Goal: Information Seeking & Learning: Get advice/opinions

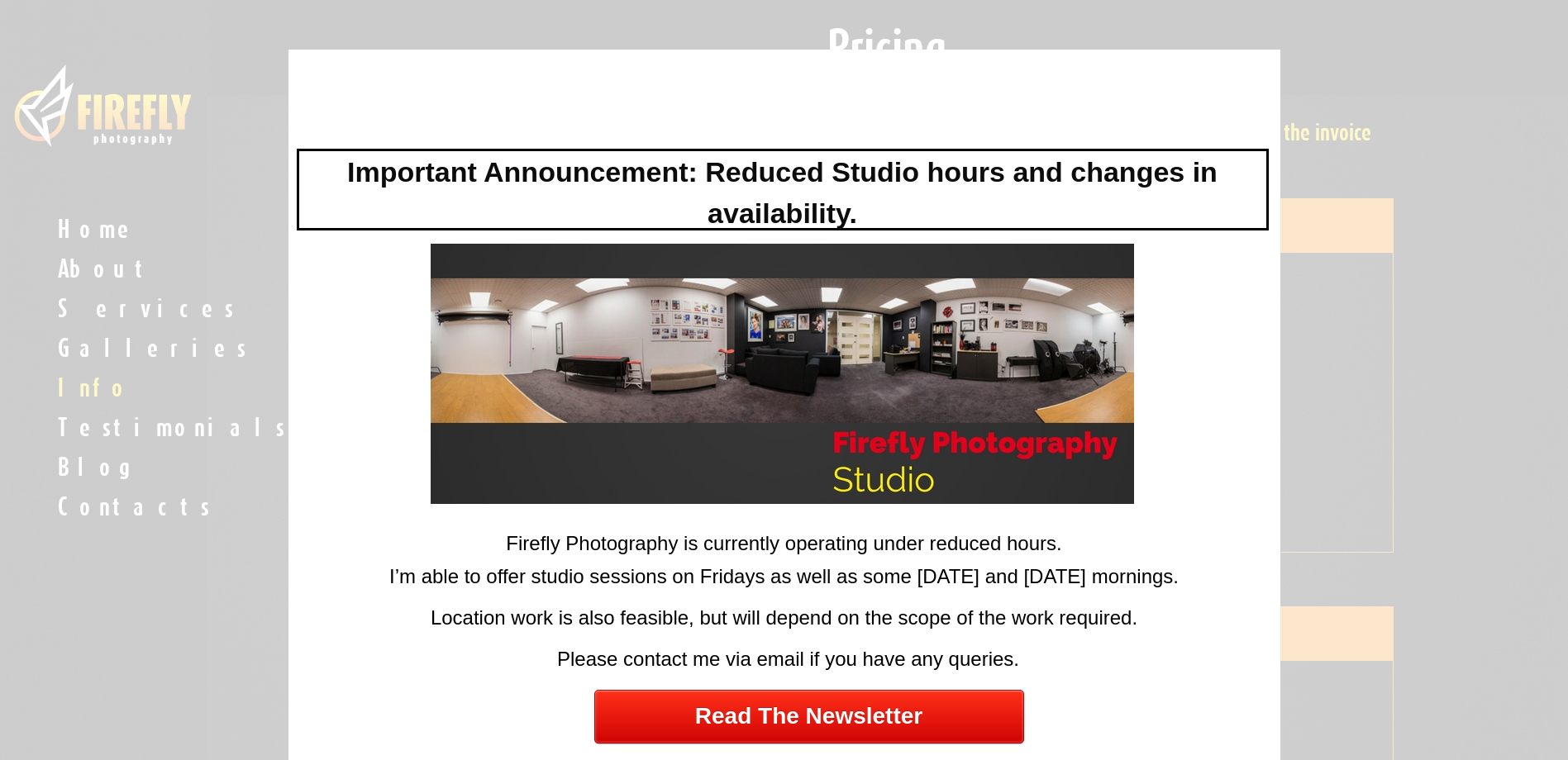
click at [1407, 174] on div at bounding box center [784, 380] width 1568 height 760
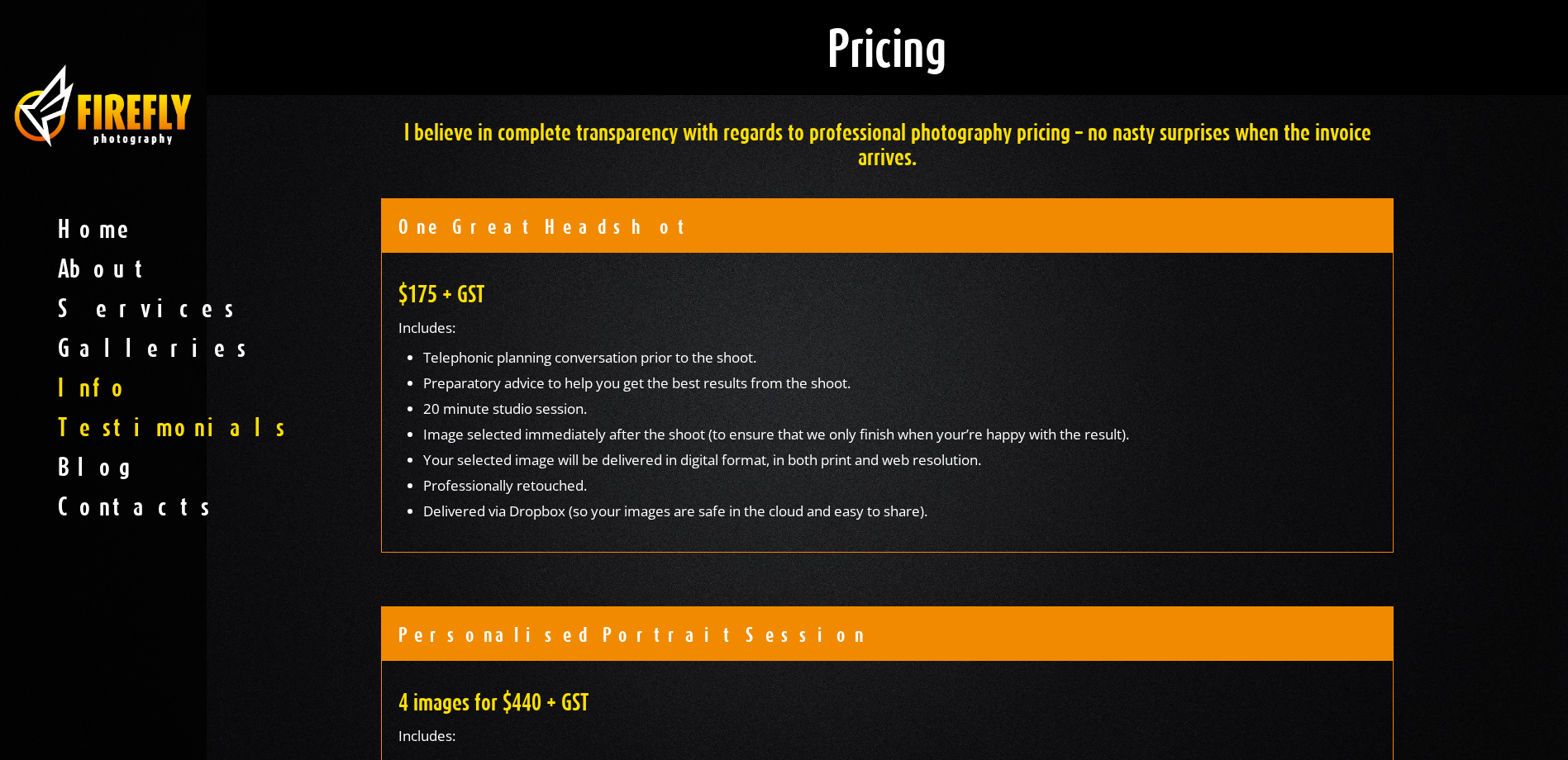
click at [131, 426] on span "Testimonials" at bounding box center [103, 427] width 207 height 39
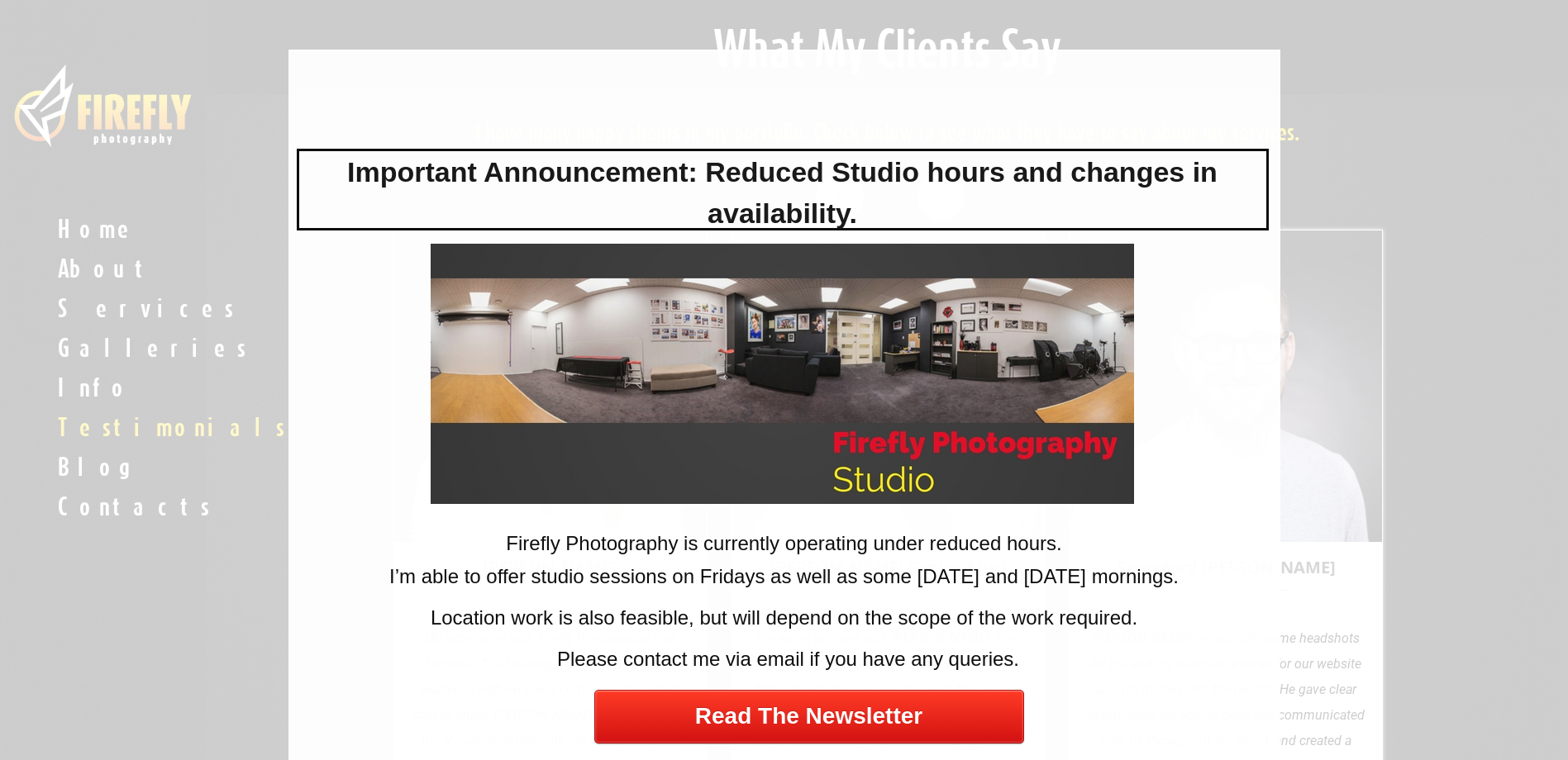
click at [1505, 522] on div at bounding box center [784, 380] width 1568 height 760
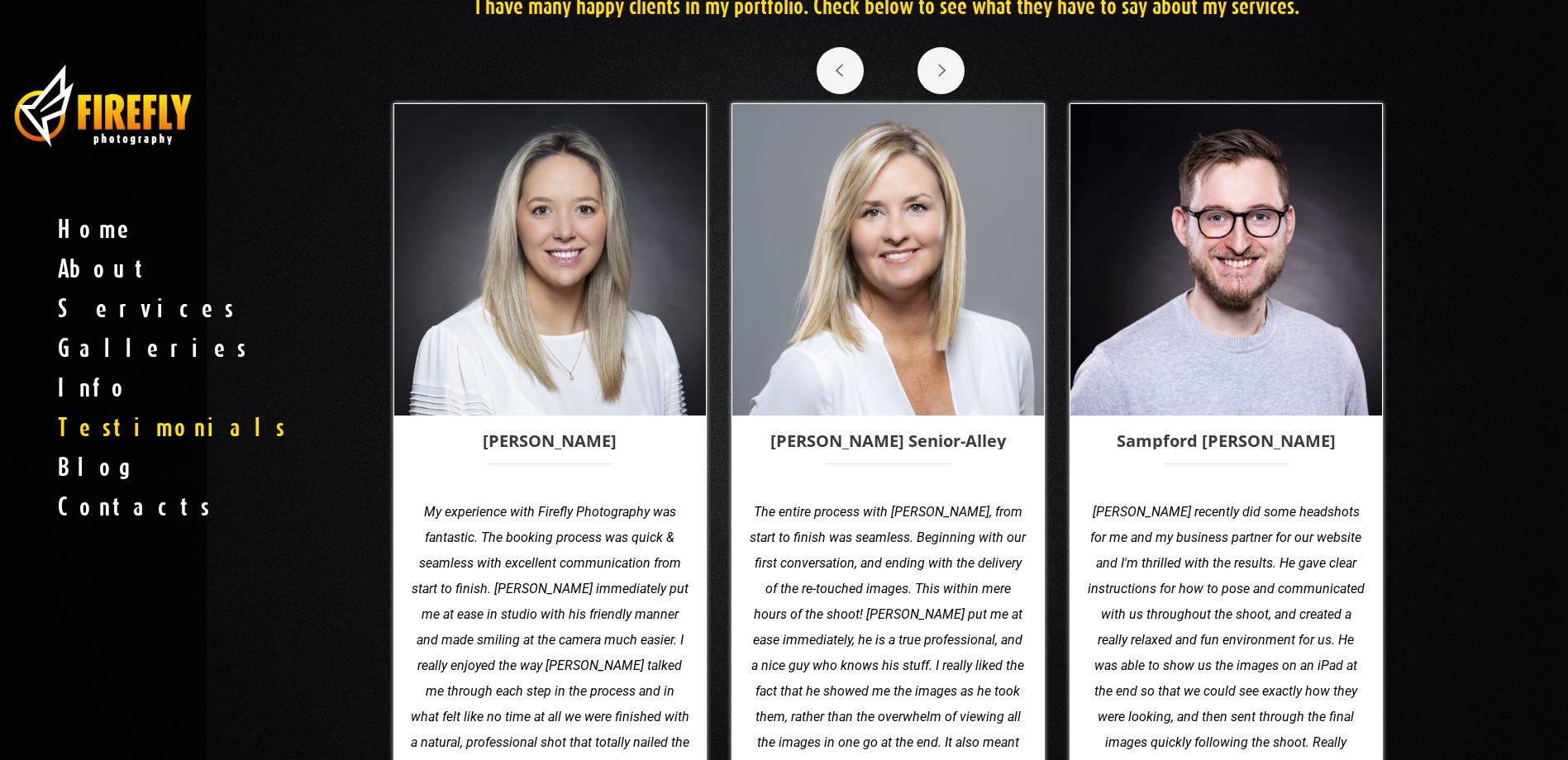
scroll to position [165, 0]
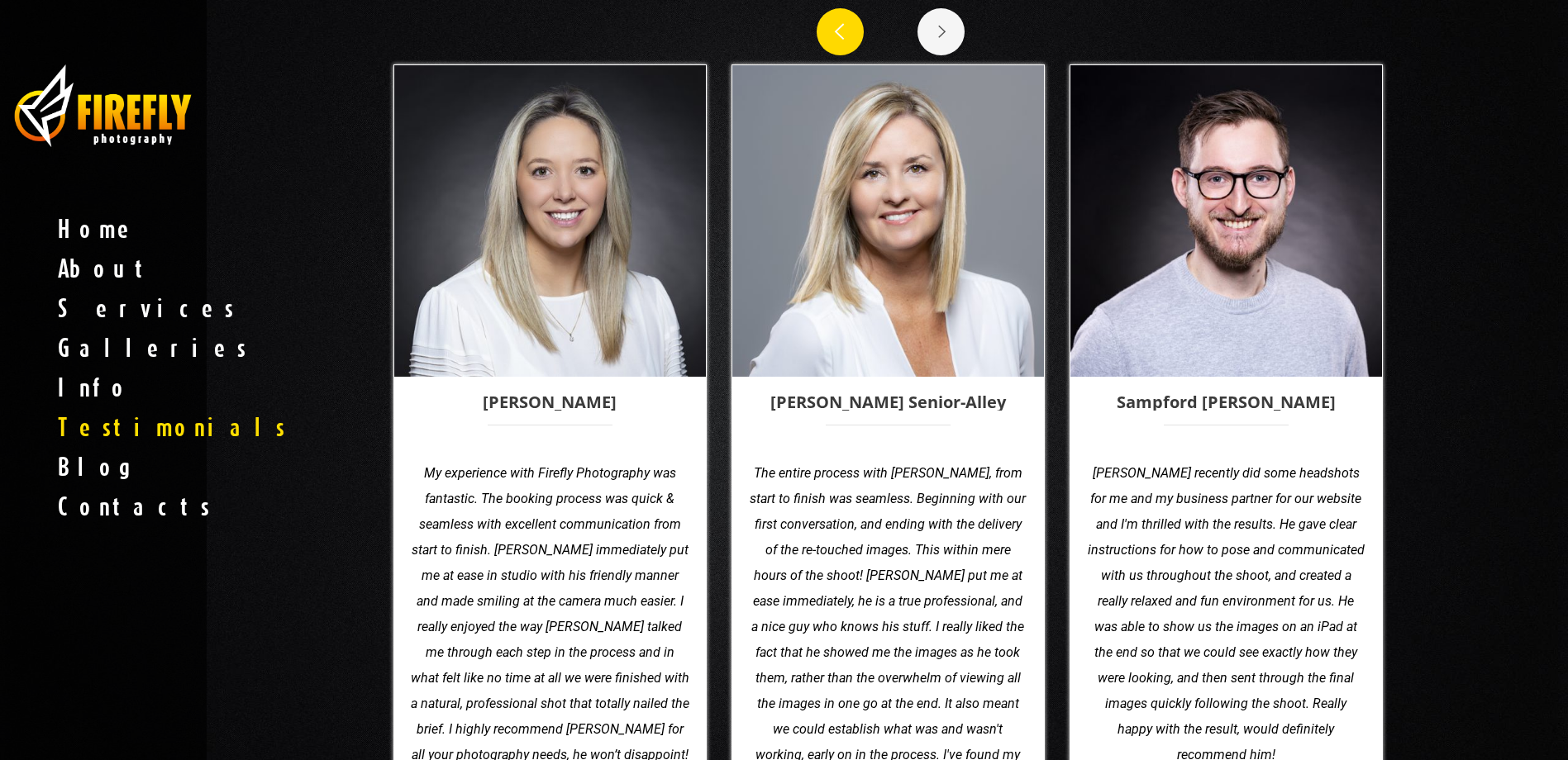
click at [839, 18] on icon at bounding box center [839, 32] width 31 height 32
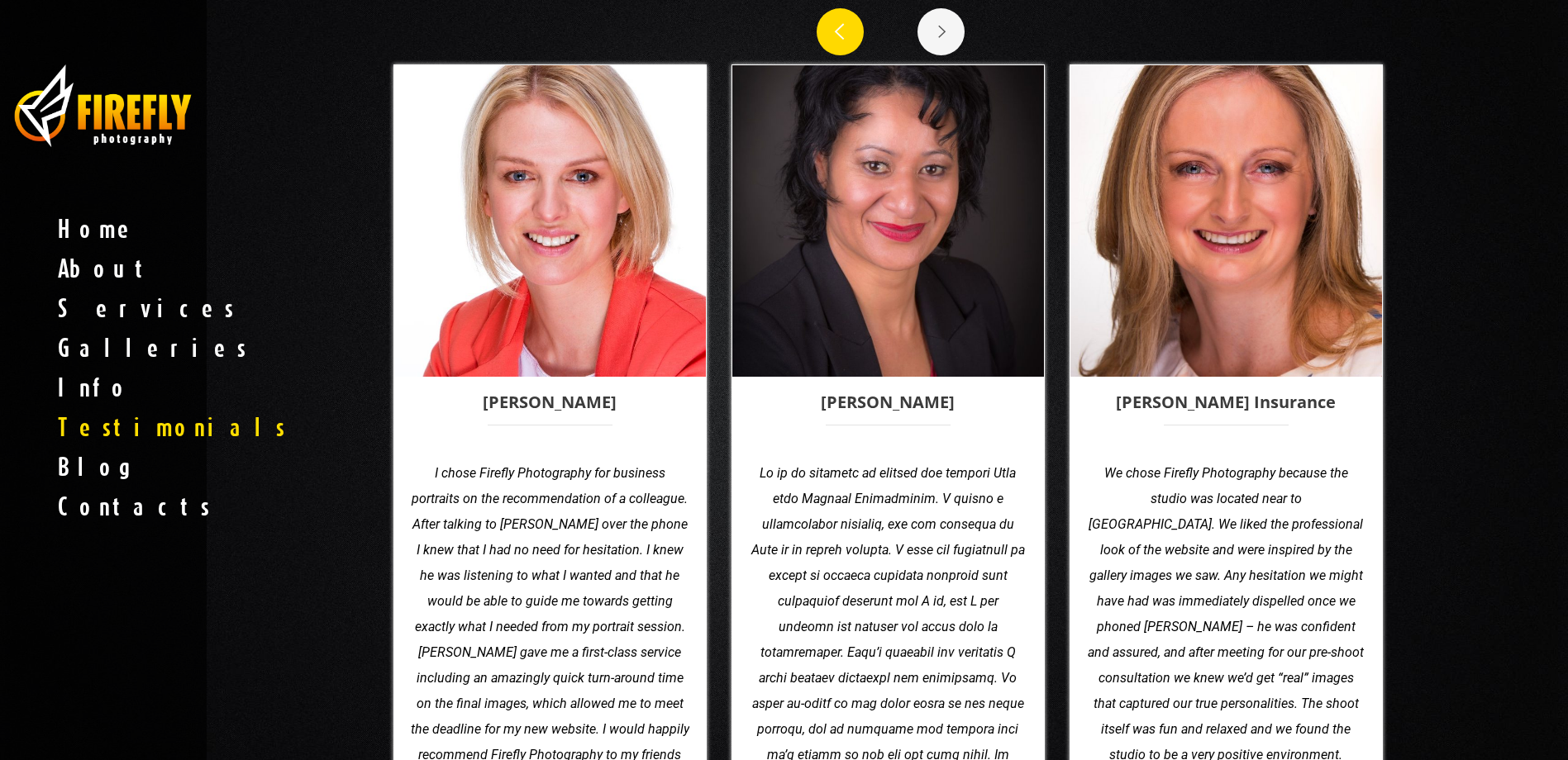
click at [843, 28] on icon at bounding box center [839, 32] width 31 height 32
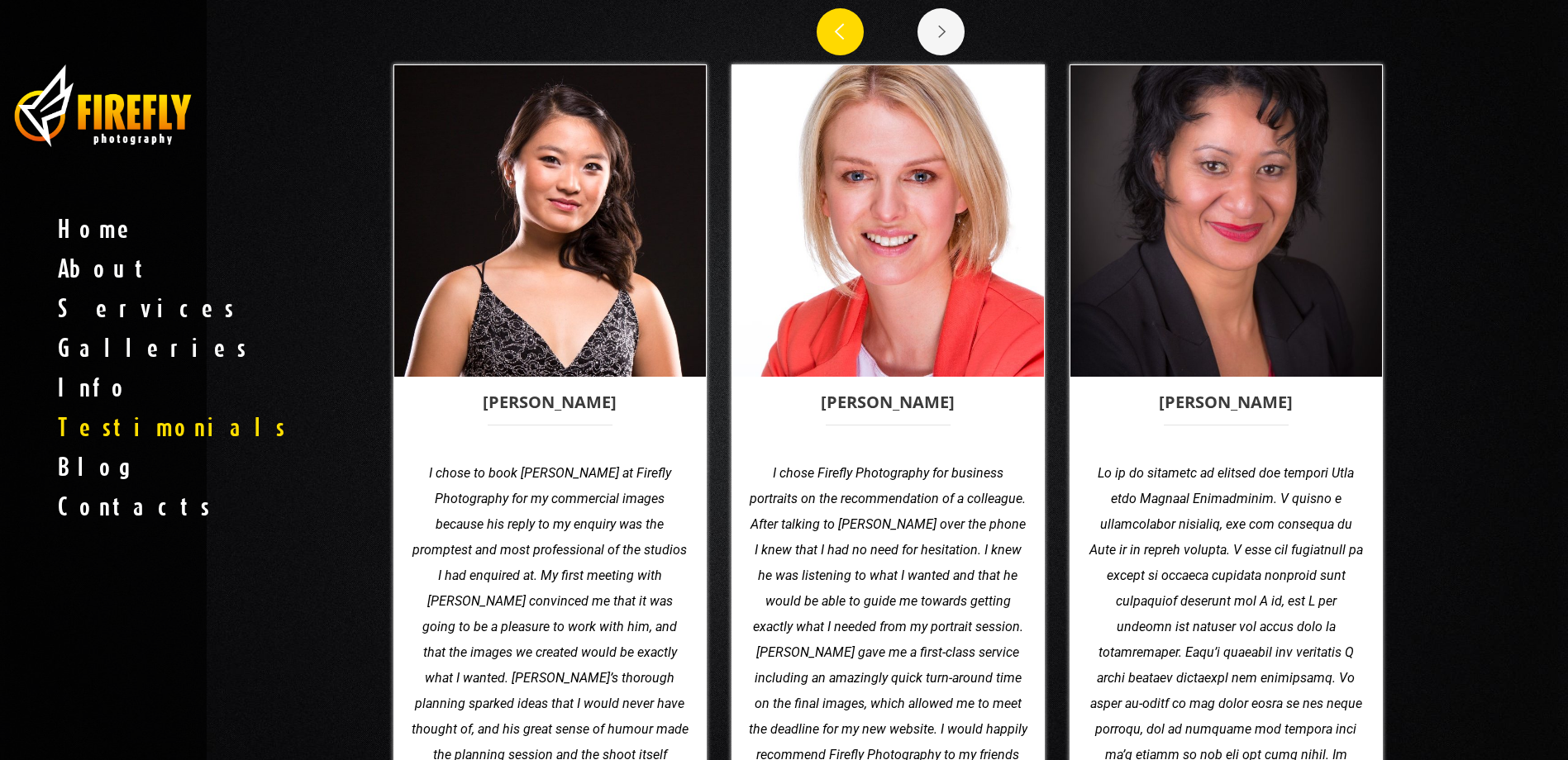
click at [842, 33] on icon at bounding box center [839, 32] width 31 height 32
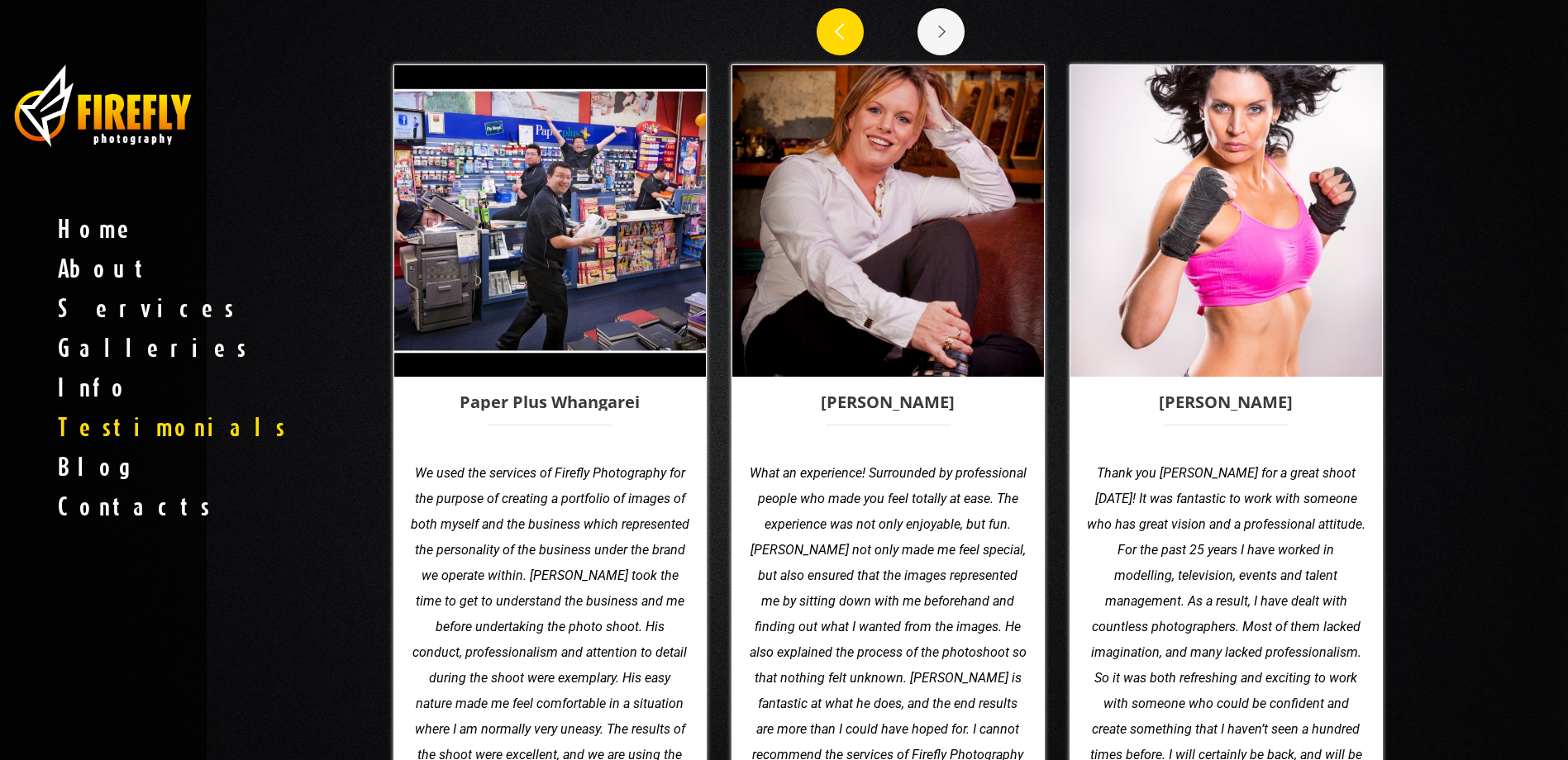
click at [842, 33] on icon at bounding box center [839, 32] width 31 height 32
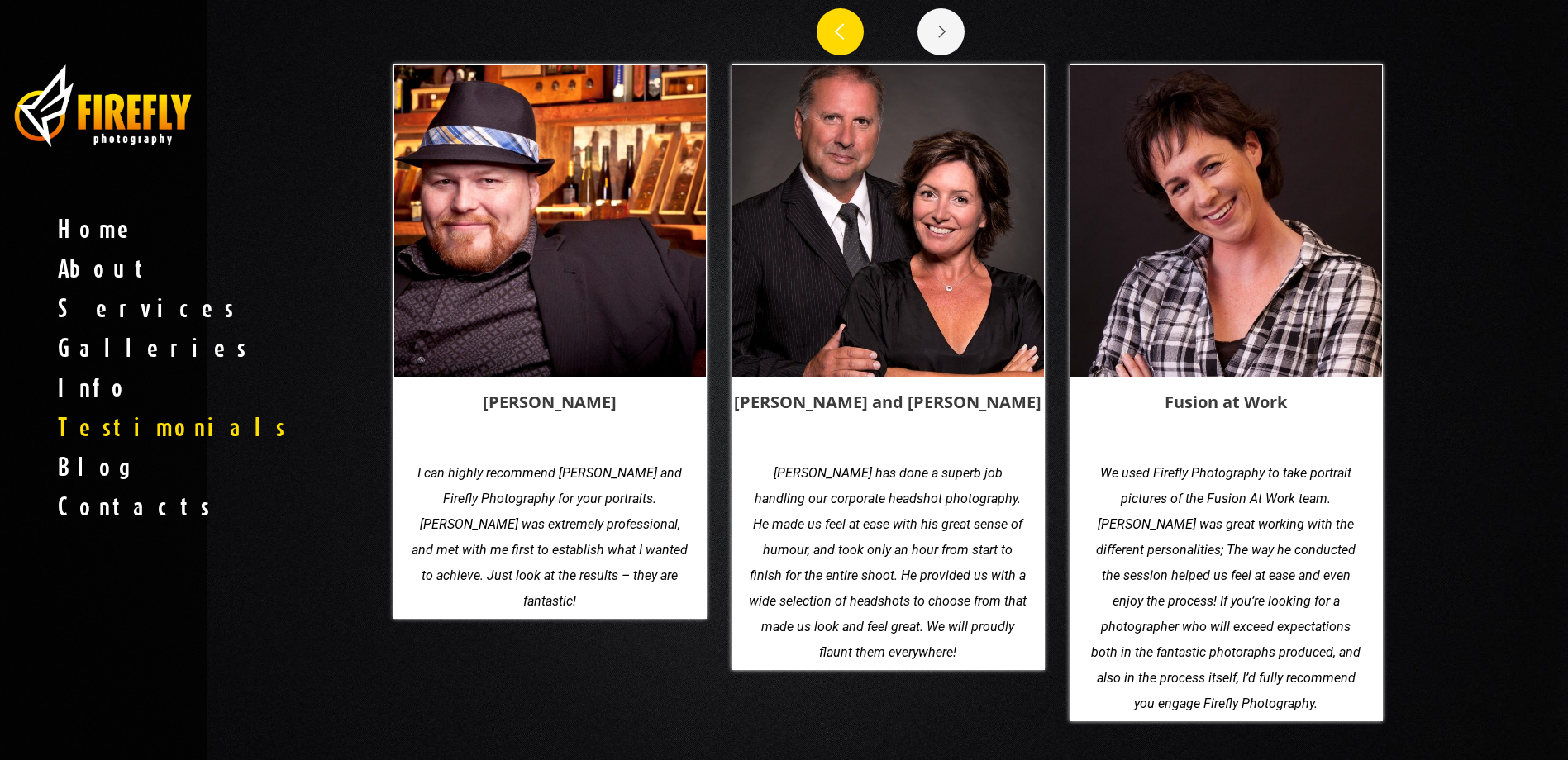
click at [842, 33] on icon at bounding box center [839, 32] width 31 height 32
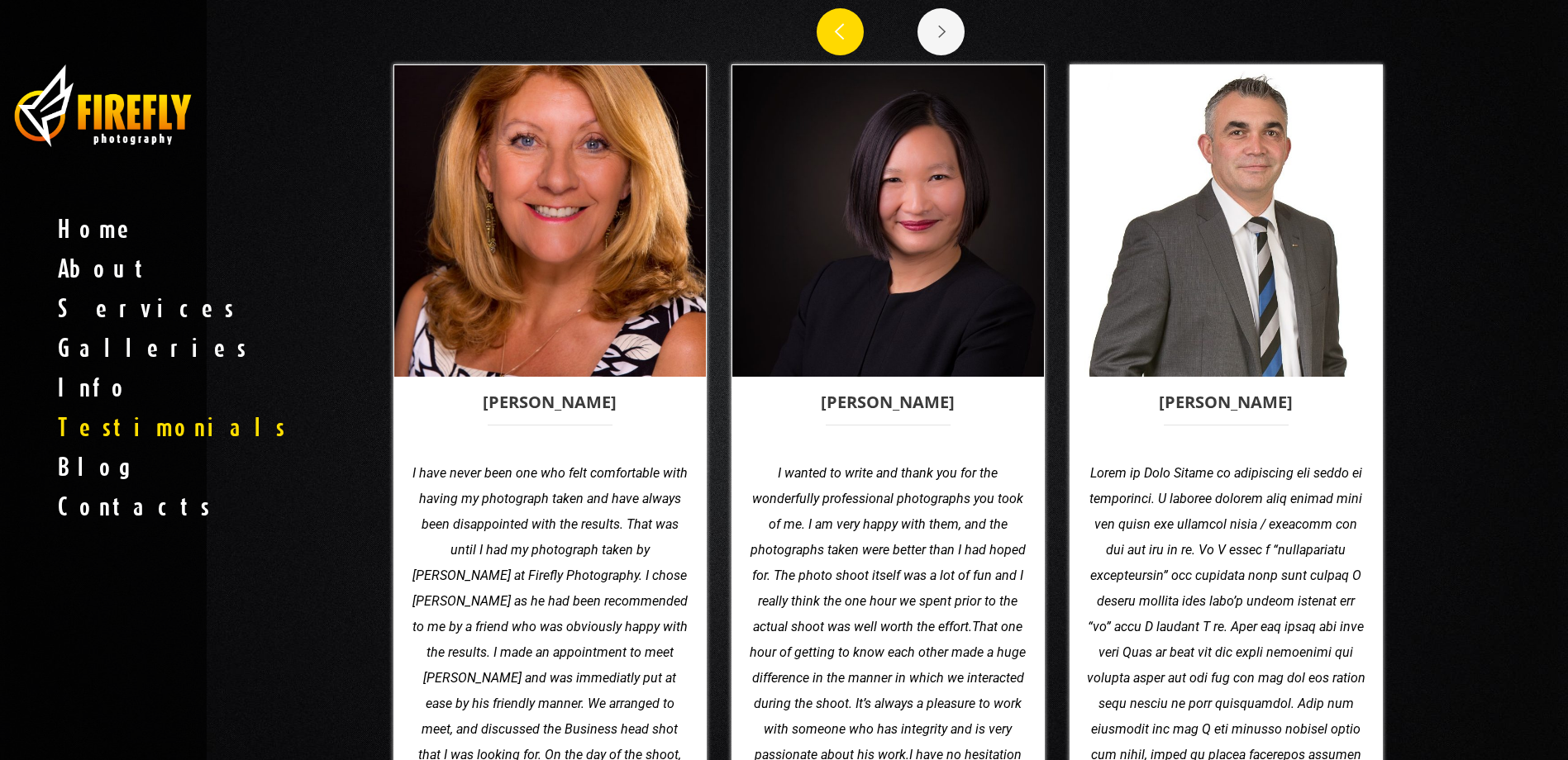
click at [842, 33] on icon at bounding box center [839, 32] width 31 height 32
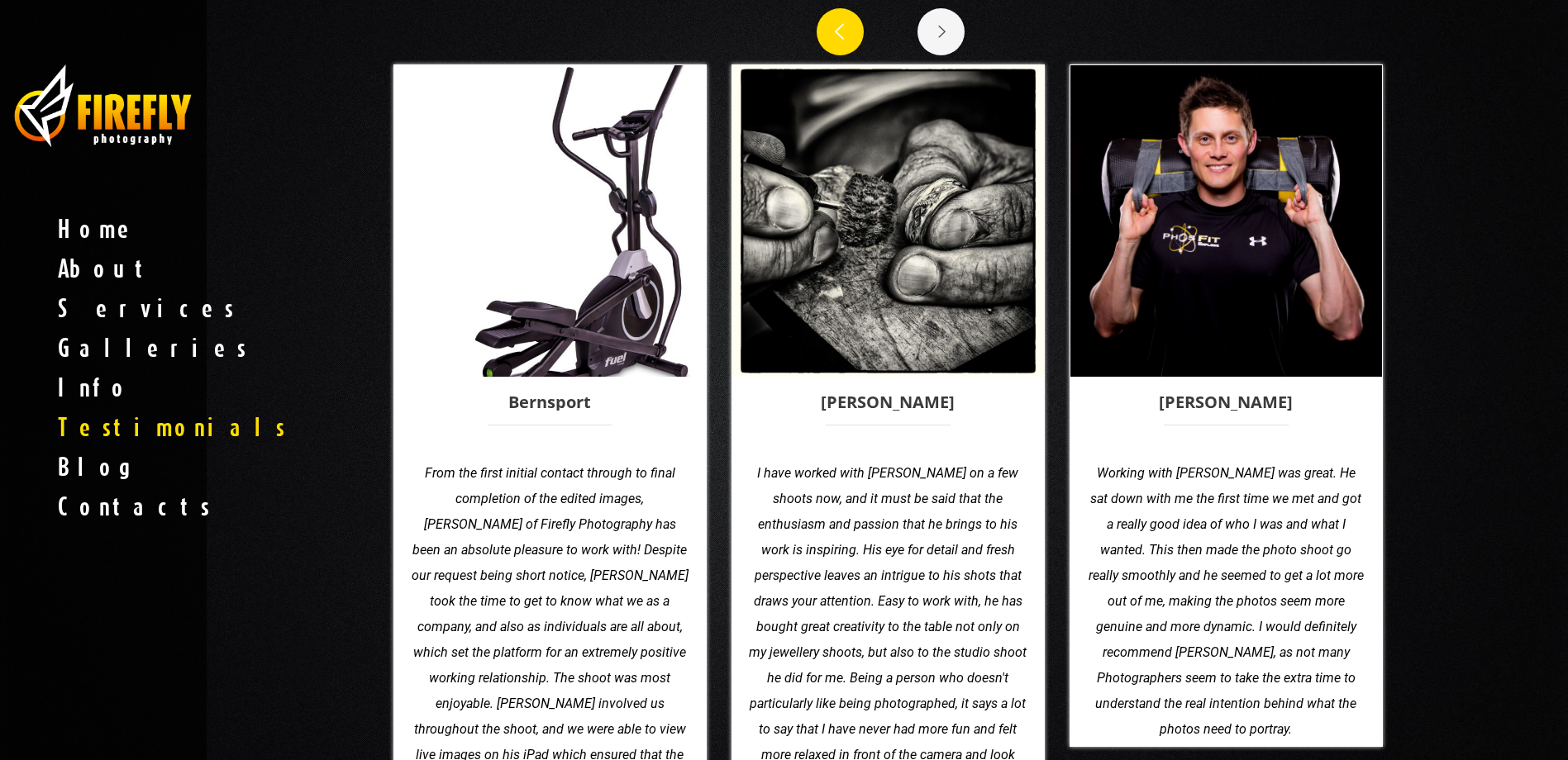
click at [842, 33] on icon at bounding box center [839, 32] width 31 height 32
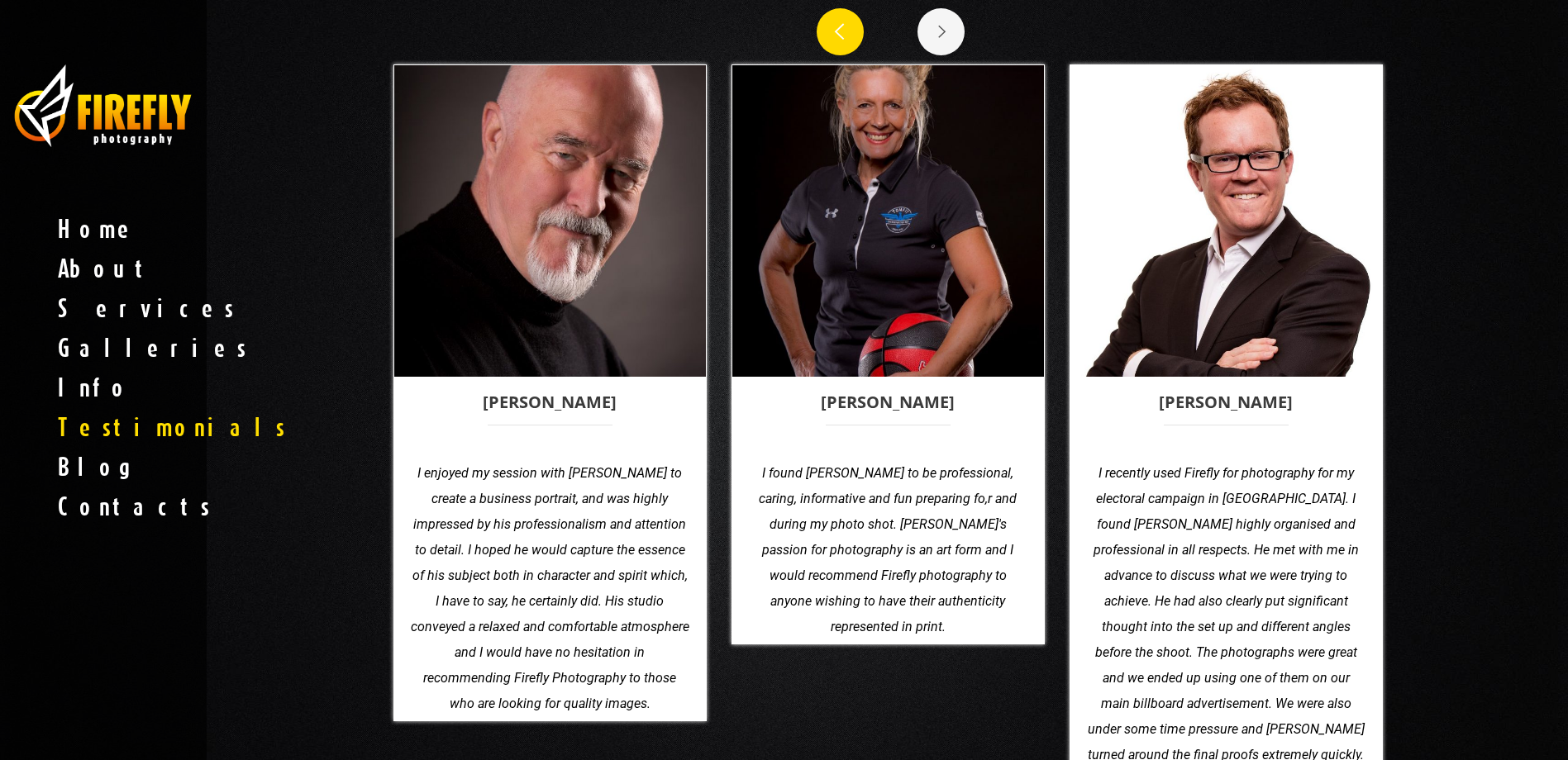
click at [842, 33] on icon at bounding box center [839, 32] width 31 height 32
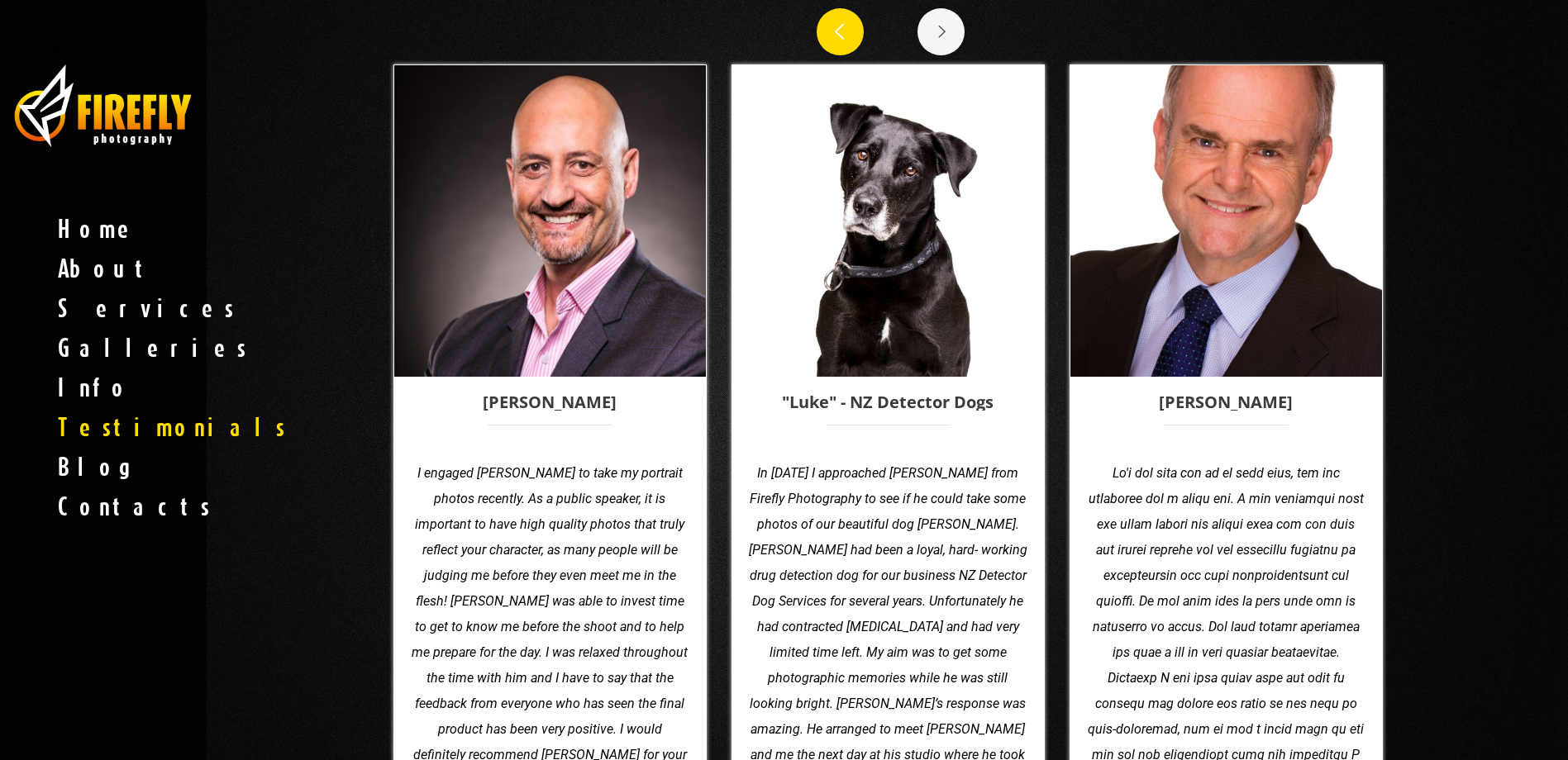
click at [842, 33] on icon at bounding box center [839, 32] width 31 height 32
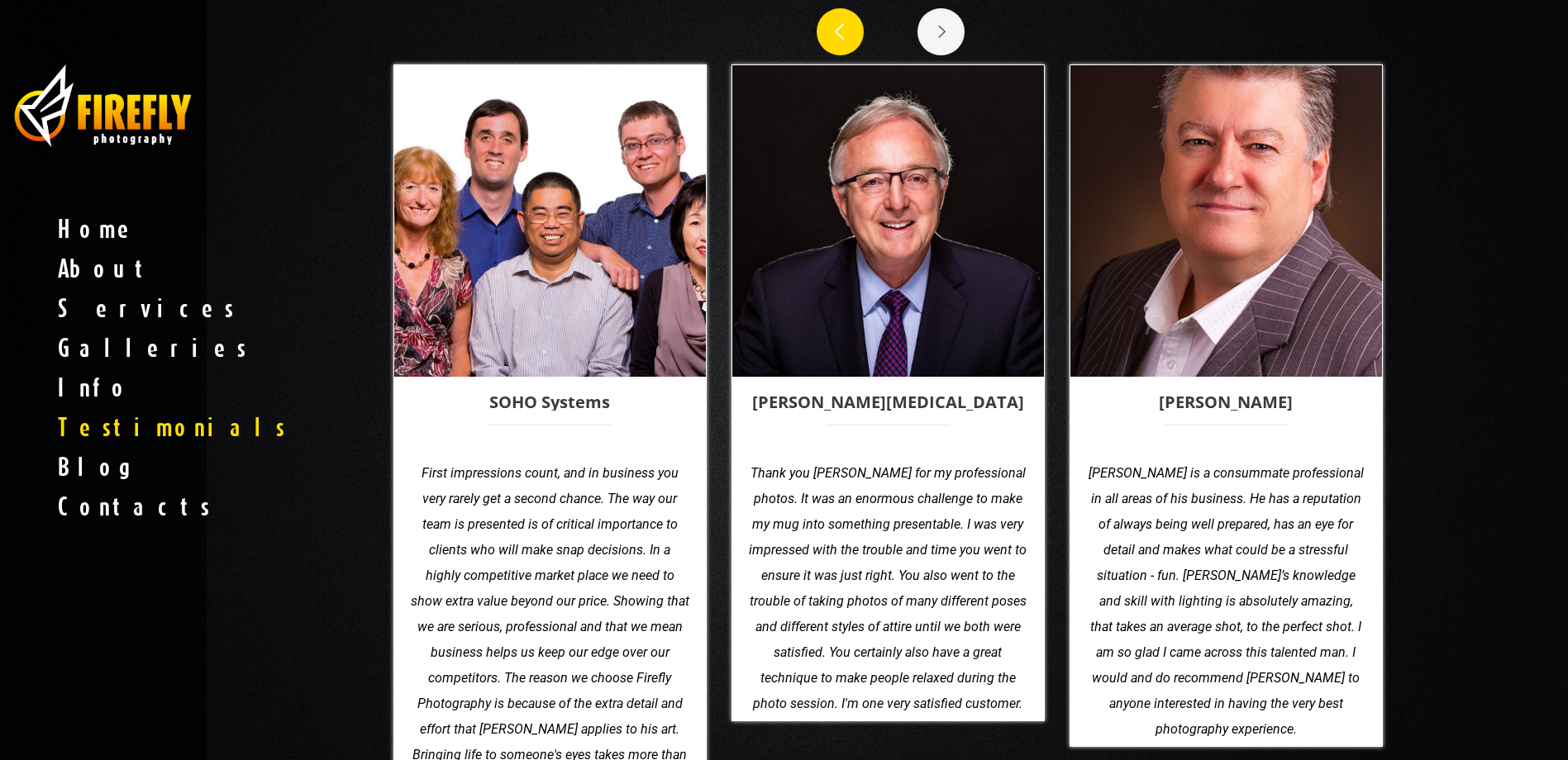
click at [842, 33] on icon at bounding box center [839, 32] width 31 height 32
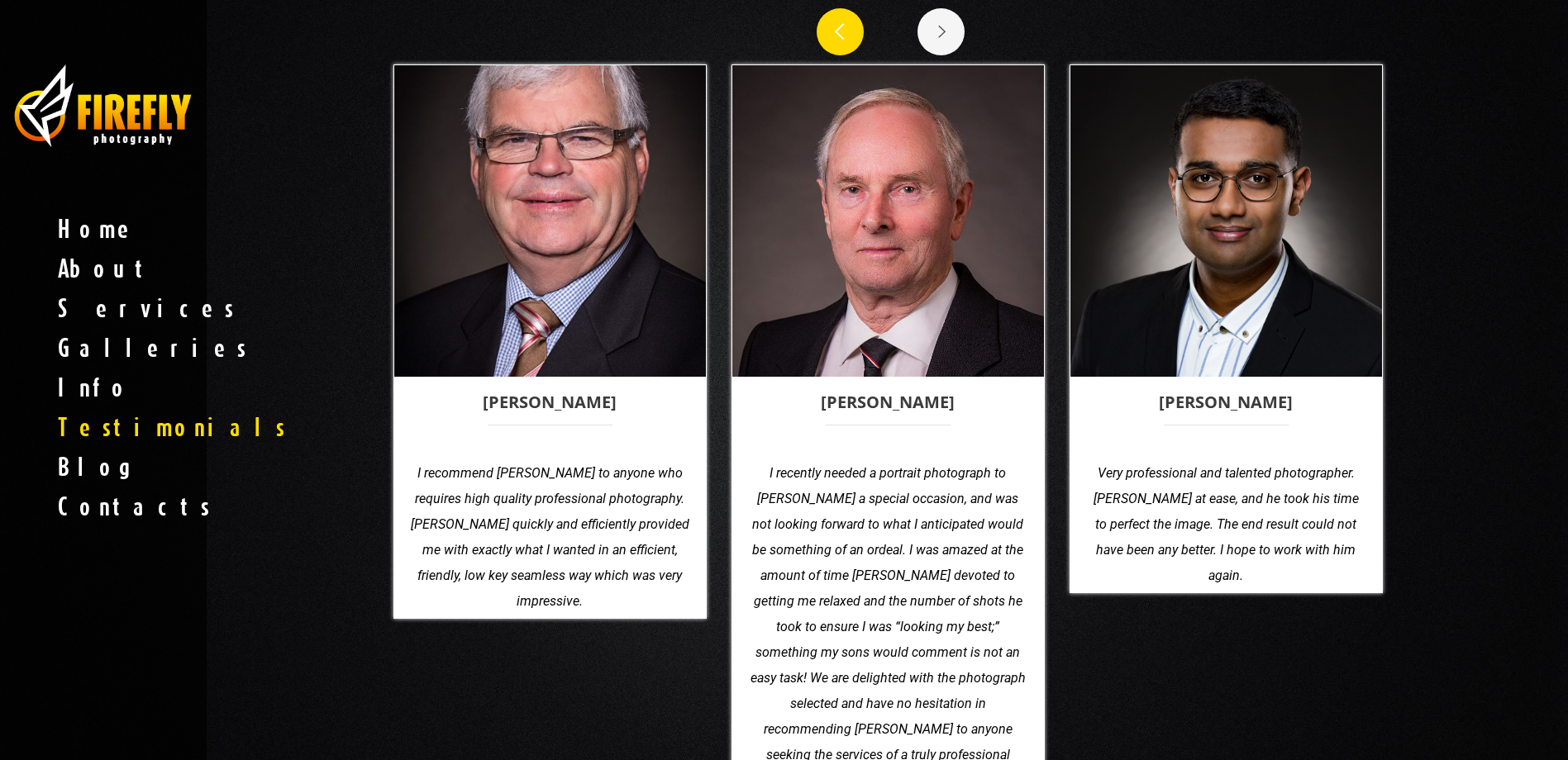
click at [842, 33] on icon at bounding box center [839, 32] width 31 height 32
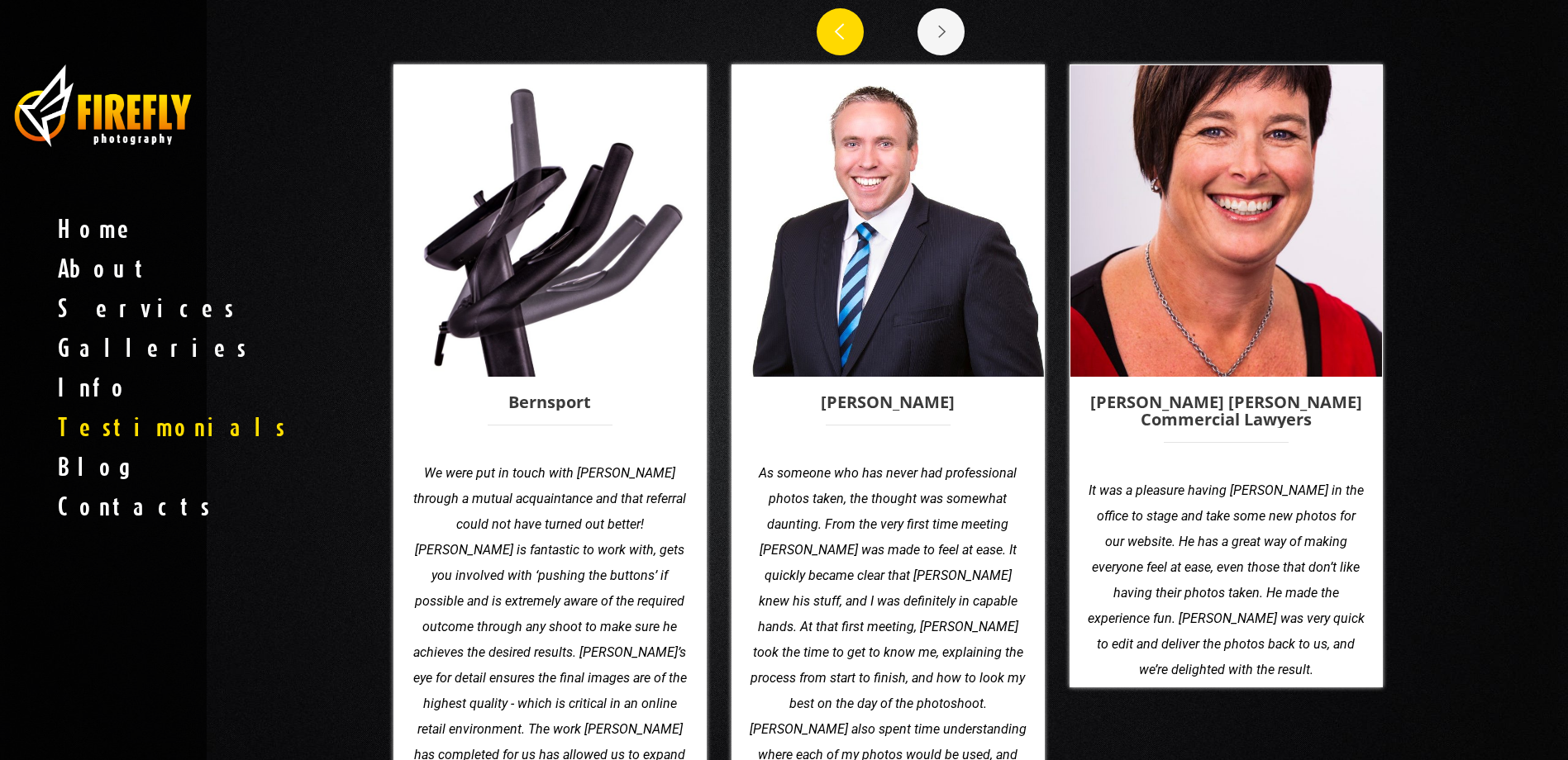
click at [842, 33] on icon at bounding box center [839, 32] width 31 height 32
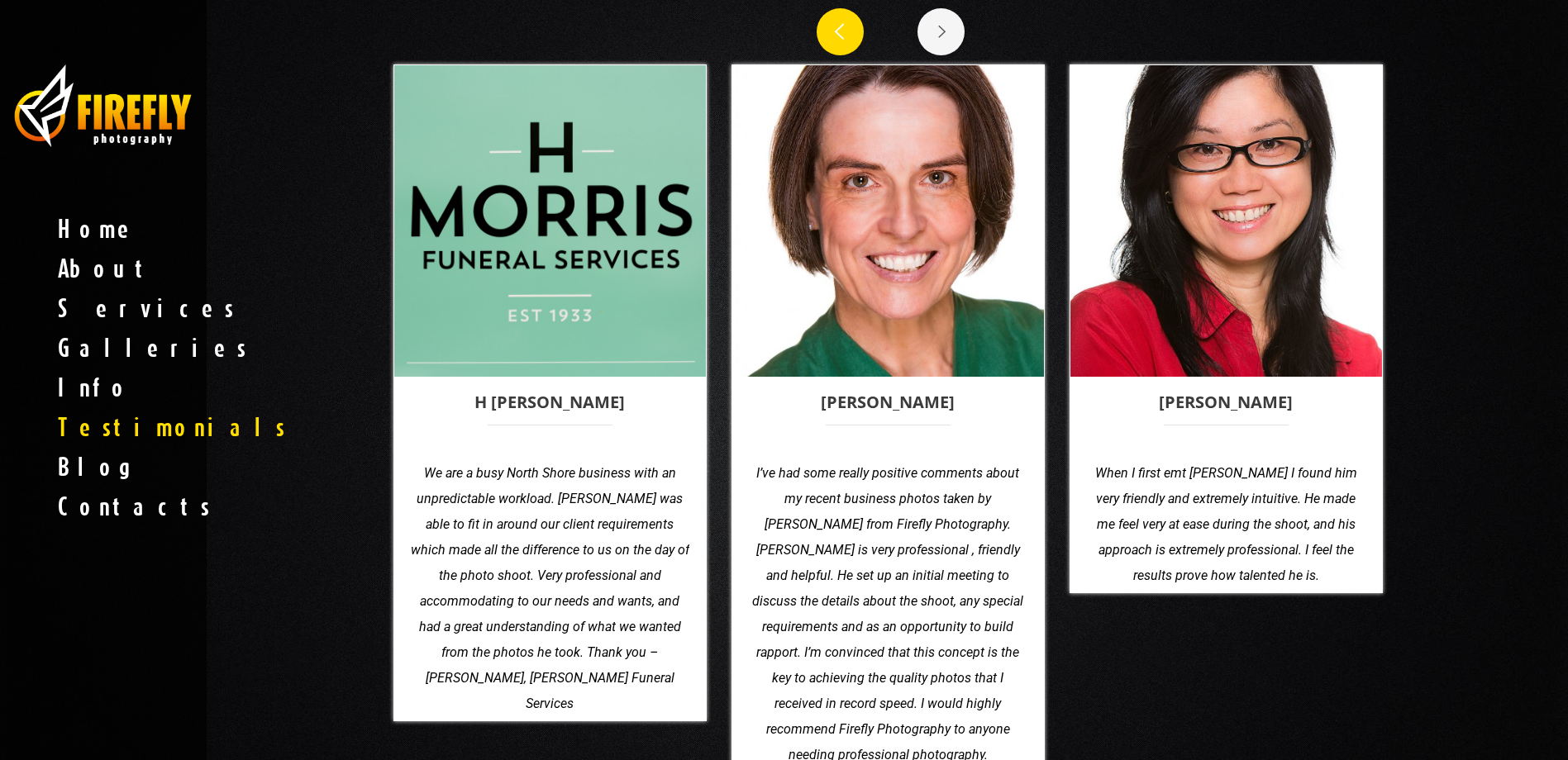
click at [842, 33] on icon at bounding box center [839, 32] width 31 height 32
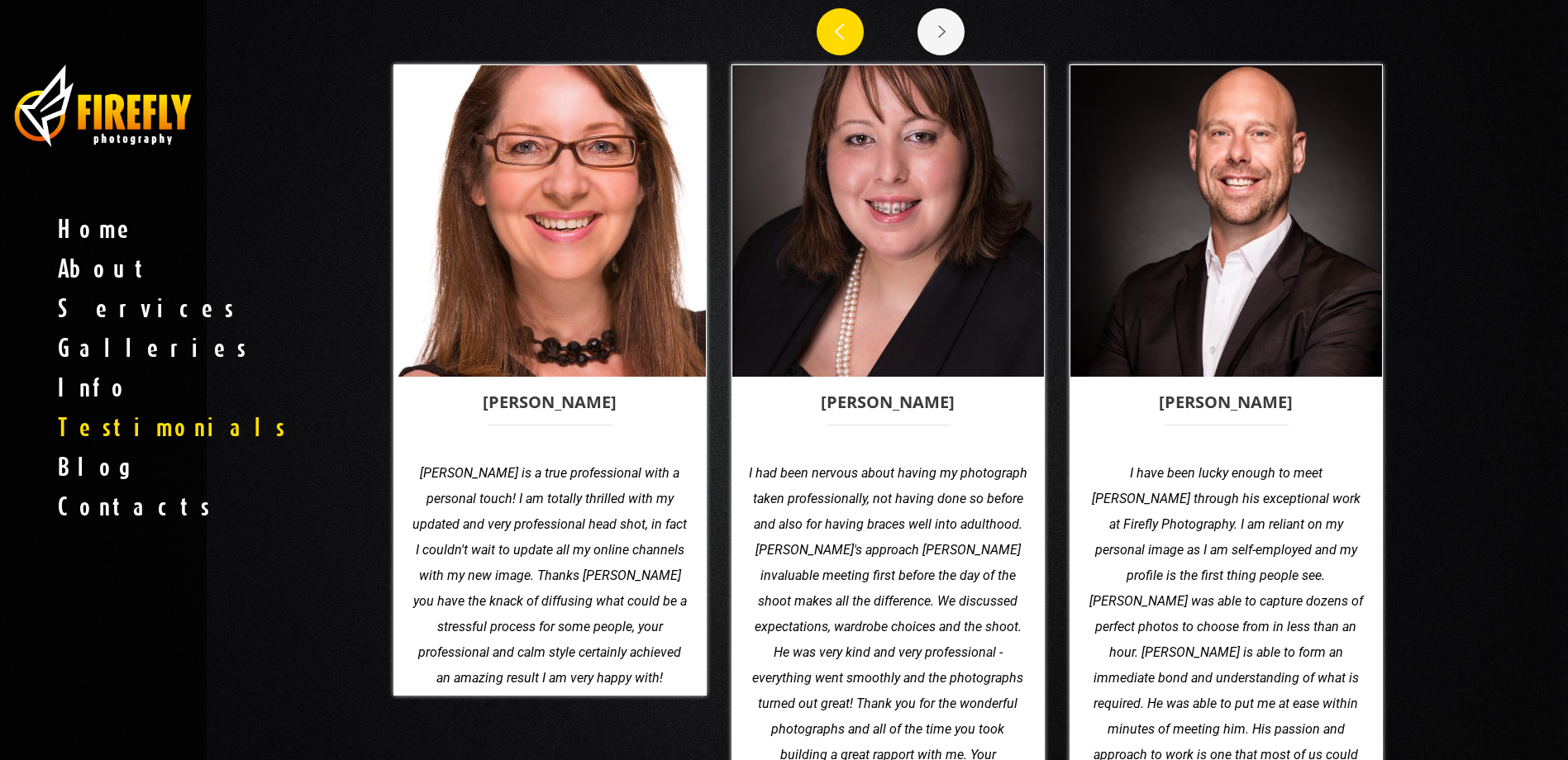
click at [842, 35] on icon at bounding box center [839, 32] width 31 height 32
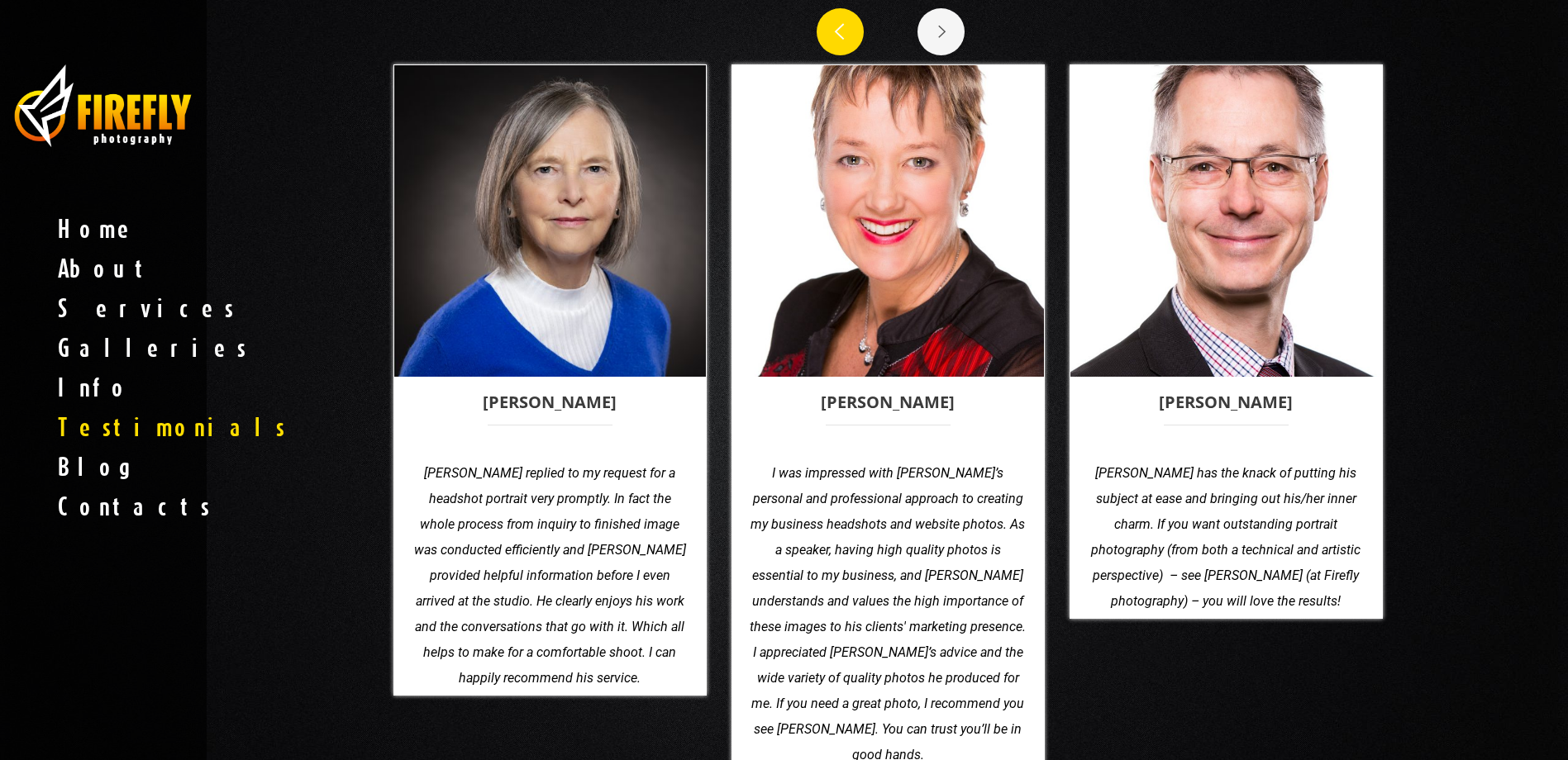
click at [842, 35] on icon at bounding box center [839, 32] width 31 height 32
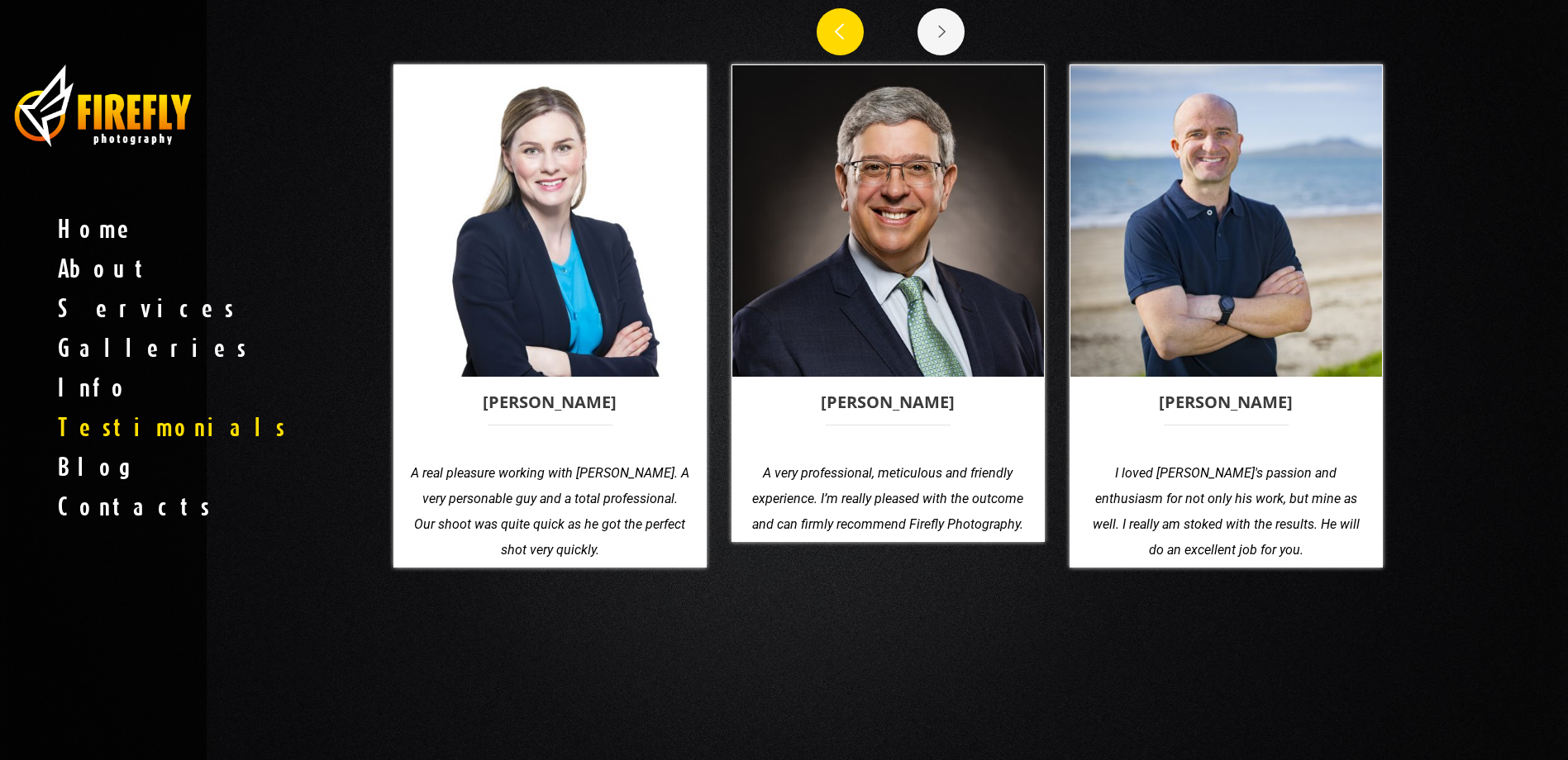
click at [842, 36] on use at bounding box center [839, 32] width 10 height 17
